Goal: Find contact information: Find contact information

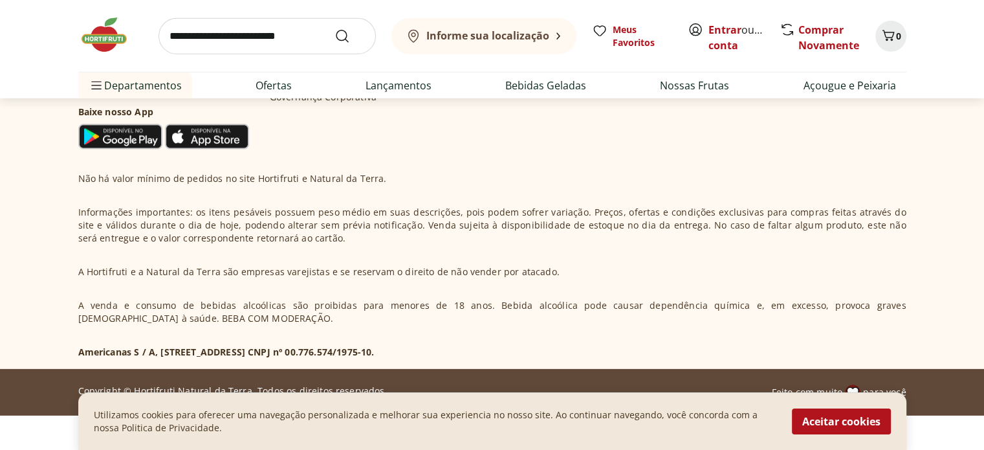
scroll to position [4021, 0]
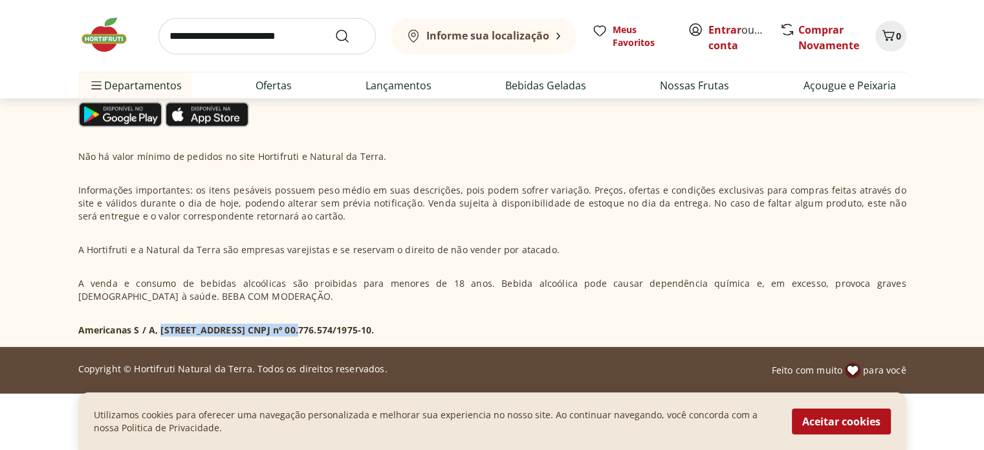
drag, startPoint x: 161, startPoint y: 324, endPoint x: 298, endPoint y: 328, distance: 136.6
click at [298, 328] on p "Americanas S / A, [STREET_ADDRESS] CNPJ nº 00.776.574/1975-10." at bounding box center [226, 330] width 296 height 13
drag, startPoint x: 162, startPoint y: 328, endPoint x: 299, endPoint y: 327, distance: 136.5
click at [299, 327] on p "Americanas S / A, [STREET_ADDRESS] CNPJ nº 00.776.574/1975-10." at bounding box center [226, 330] width 296 height 13
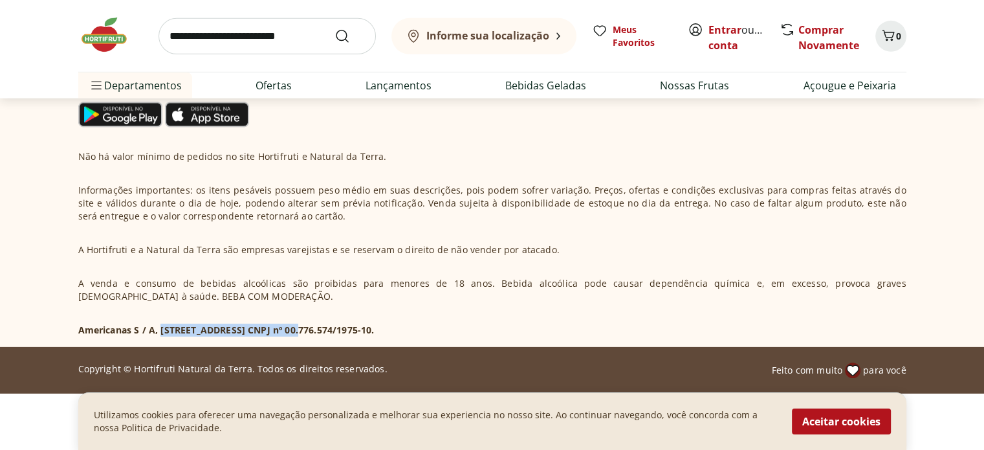
copy p "[STREET_ADDRESS]"
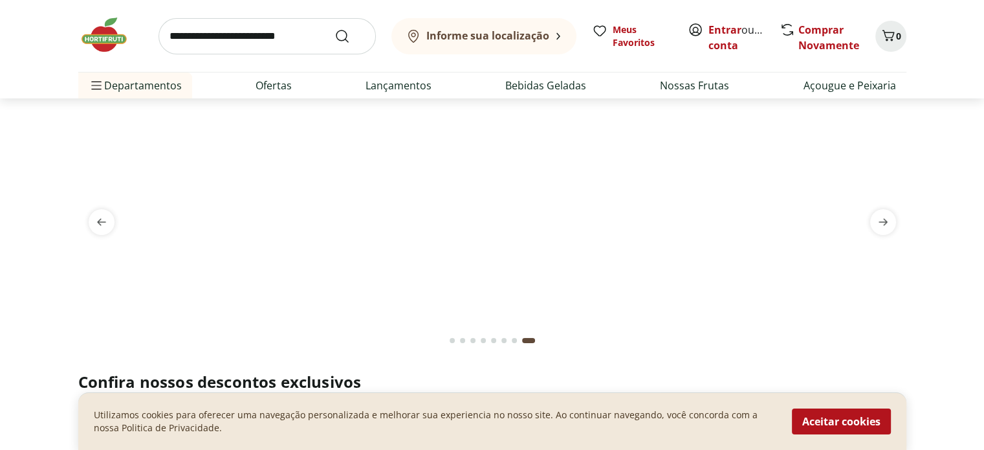
scroll to position [0, 0]
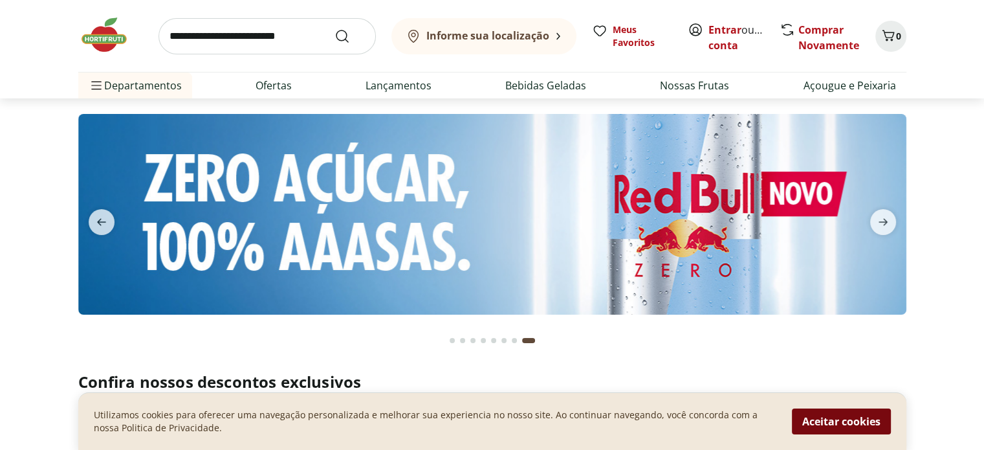
click at [858, 416] on button "Aceitar cookies" at bounding box center [841, 421] width 99 height 26
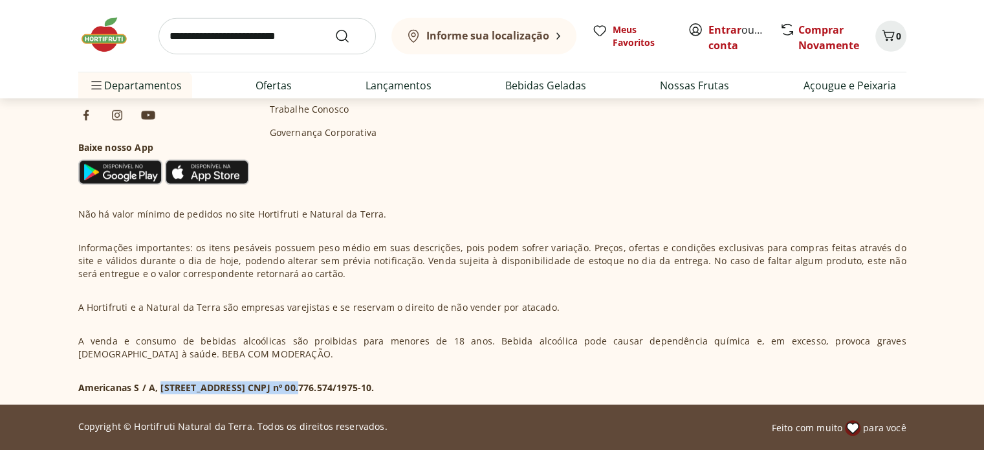
scroll to position [3932, 0]
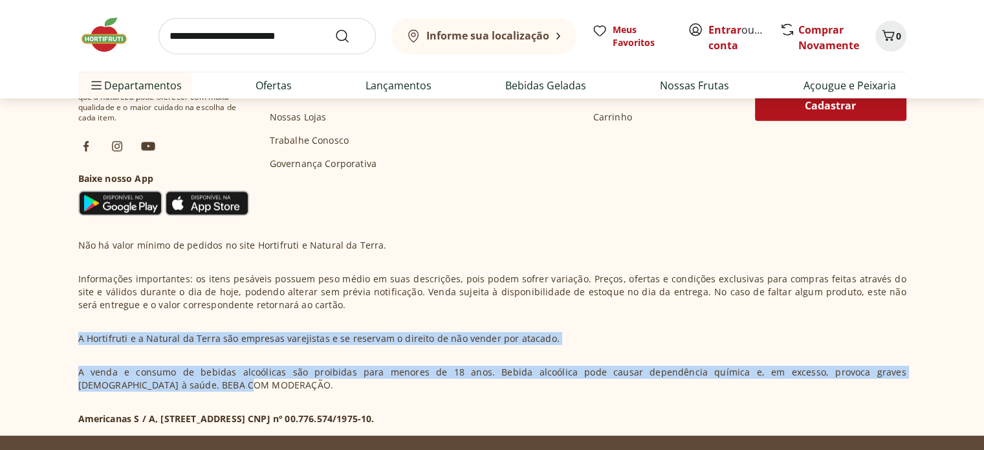
drag, startPoint x: 980, startPoint y: 401, endPoint x: 977, endPoint y: 312, distance: 88.7
click at [977, 312] on footer "Hortifruti é o seu vizinho especialista em produtos frescos e naturais. Nas nos…" at bounding box center [492, 233] width 984 height 498
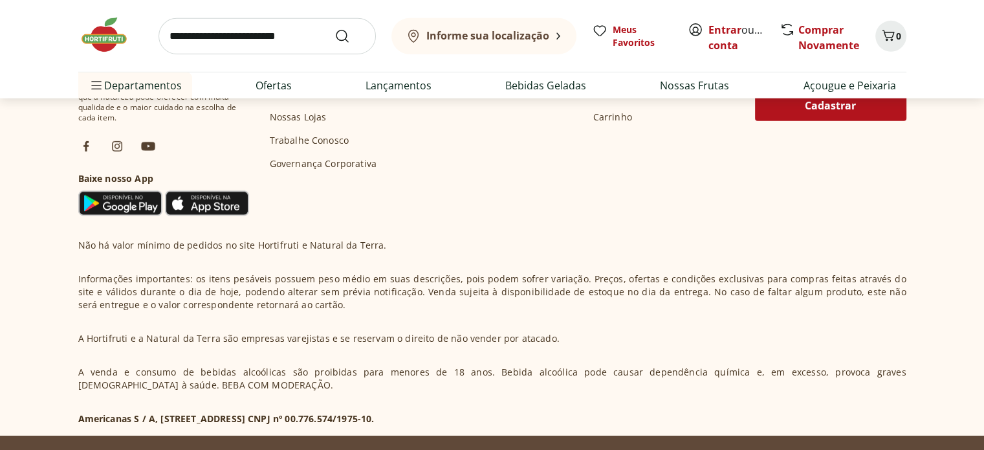
click at [831, 226] on section "Hortifruti é o seu vizinho especialista em produtos frescos e naturais. Nas nos…" at bounding box center [492, 210] width 884 height 452
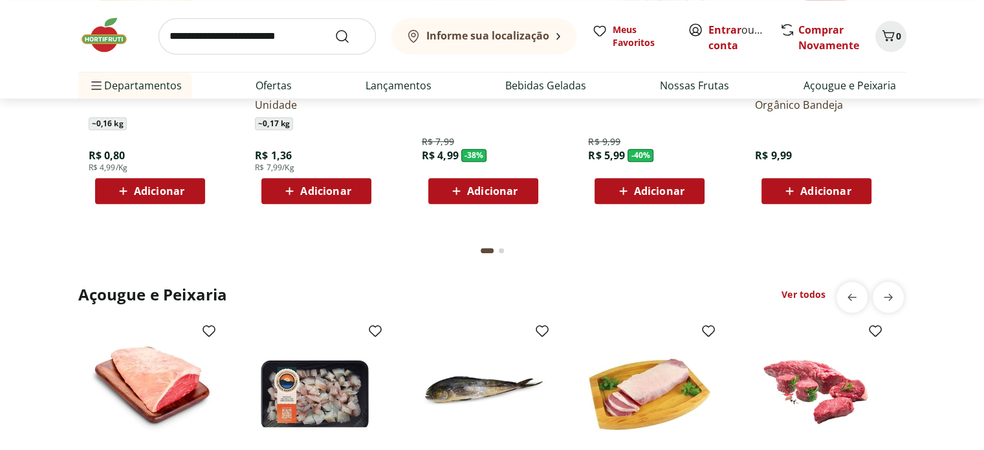
scroll to position [1097, 0]
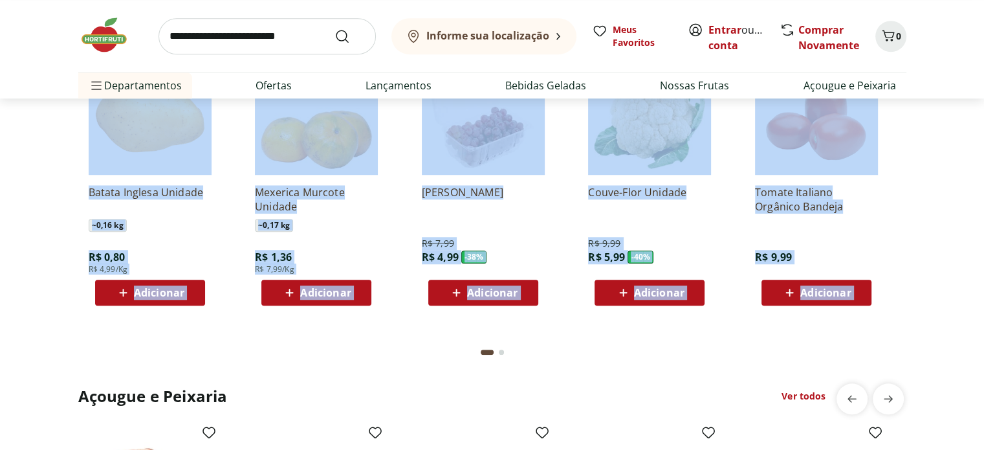
drag, startPoint x: 973, startPoint y: 160, endPoint x: 993, endPoint y: -5, distance: 166.2
